Goal: Task Accomplishment & Management: Manage account settings

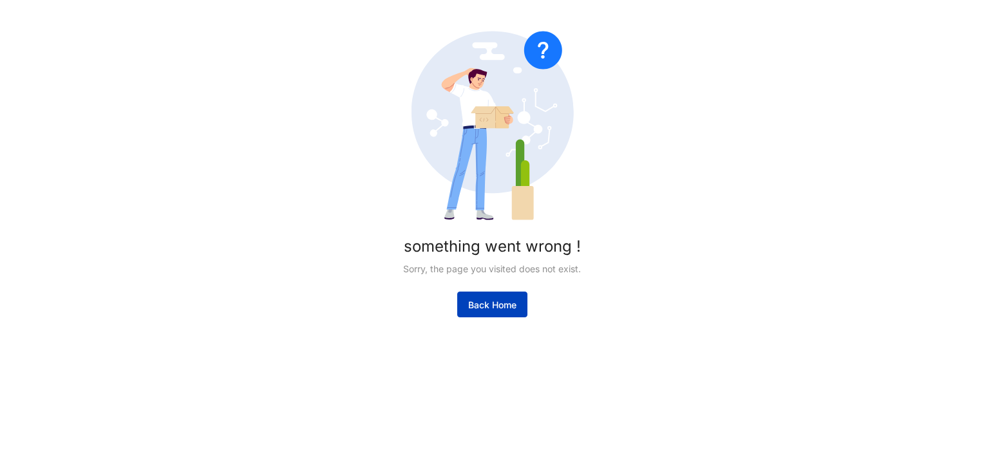
click at [489, 296] on button "Back Home" at bounding box center [492, 305] width 70 height 26
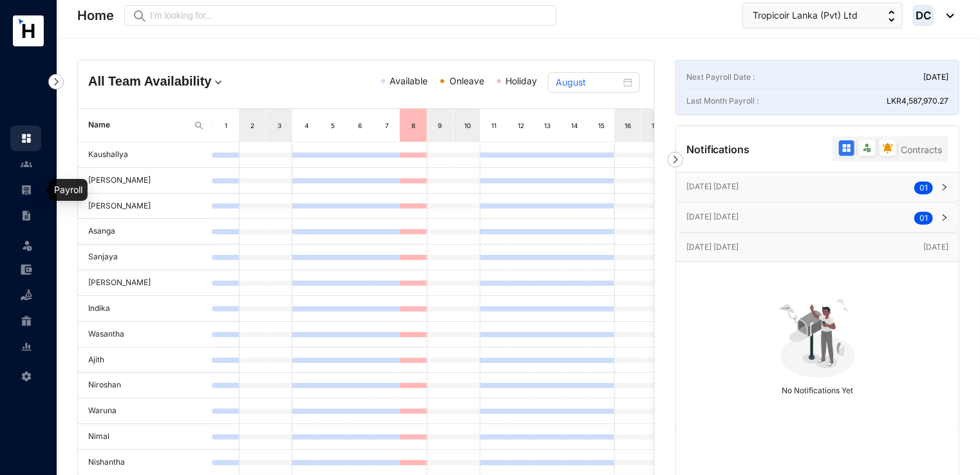
click at [29, 189] on img at bounding box center [27, 190] width 12 height 12
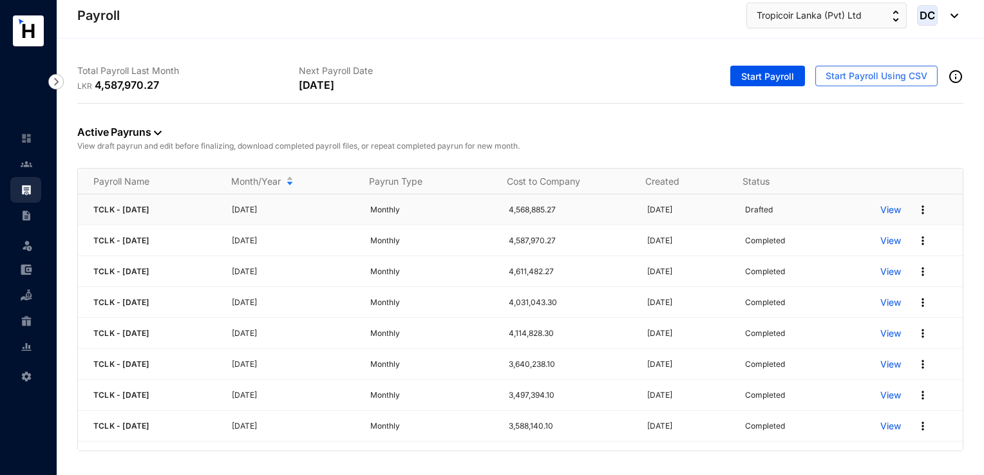
click at [890, 212] on p "View" at bounding box center [890, 210] width 21 height 13
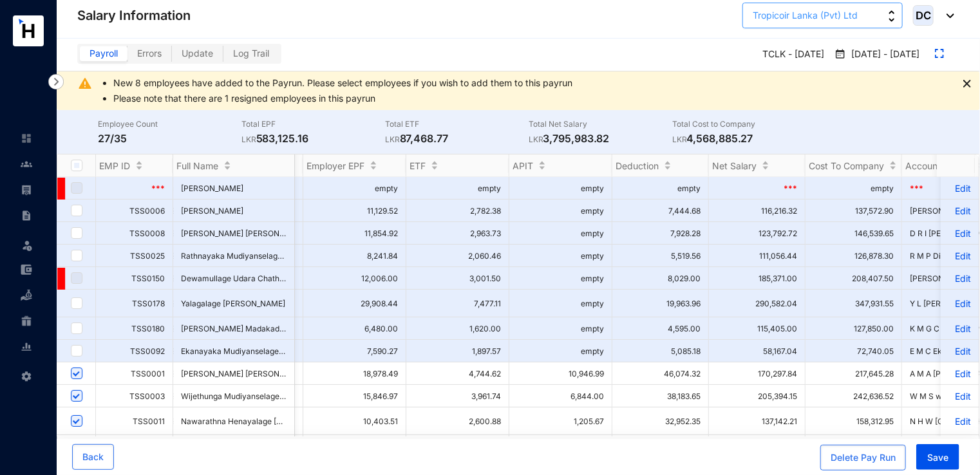
click at [841, 24] on button "Tropicoir Lanka (Pvt) Ltd" at bounding box center [823, 16] width 160 height 26
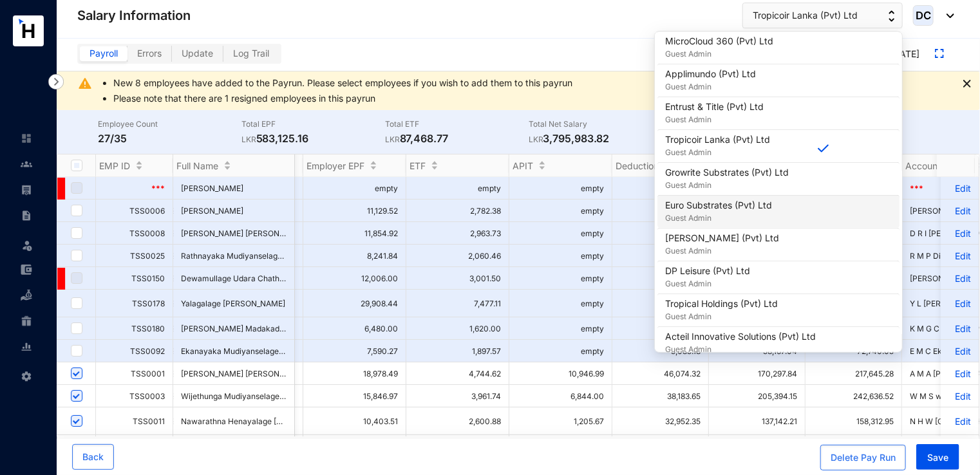
click at [731, 201] on p "Euro Substrates (Pvt) Ltd" at bounding box center [718, 205] width 107 height 13
